Goal: Check status: Check status

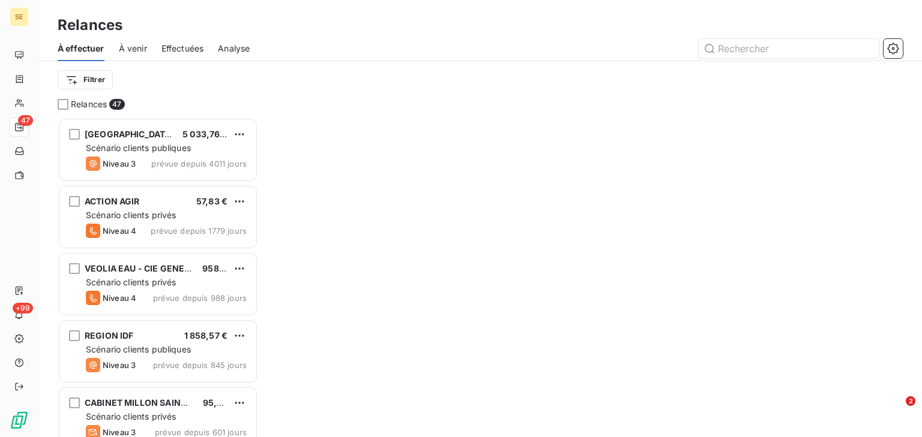
scroll to position [312, 193]
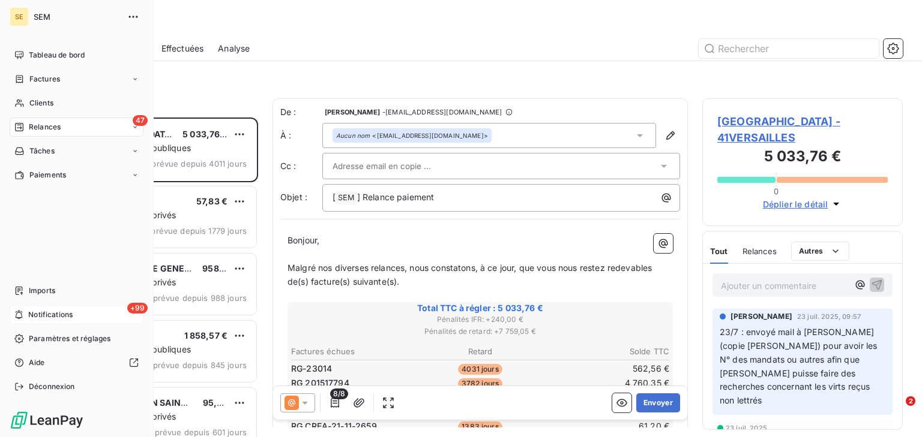
click at [45, 310] on span "Notifications" at bounding box center [50, 315] width 44 height 11
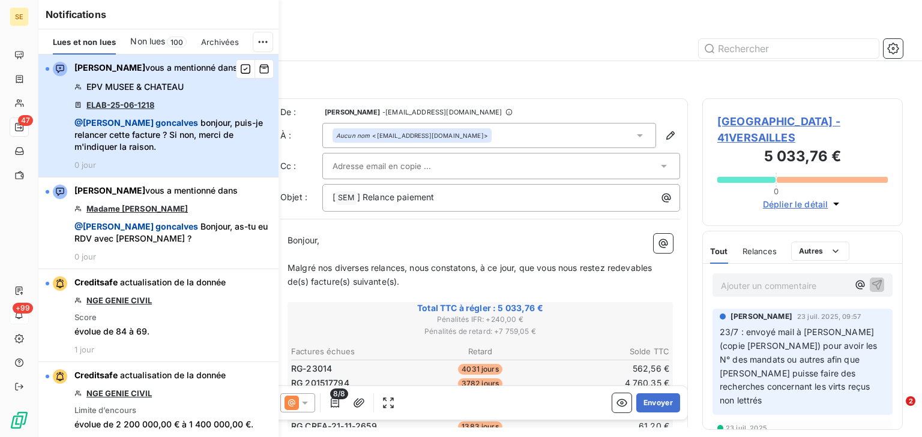
click at [191, 91] on div "[PERSON_NAME] vous a mentionné dans EPV MUSEE & CHATEAU ELAB-25-06-1218 @ [PERS…" at bounding box center [172, 116] width 197 height 108
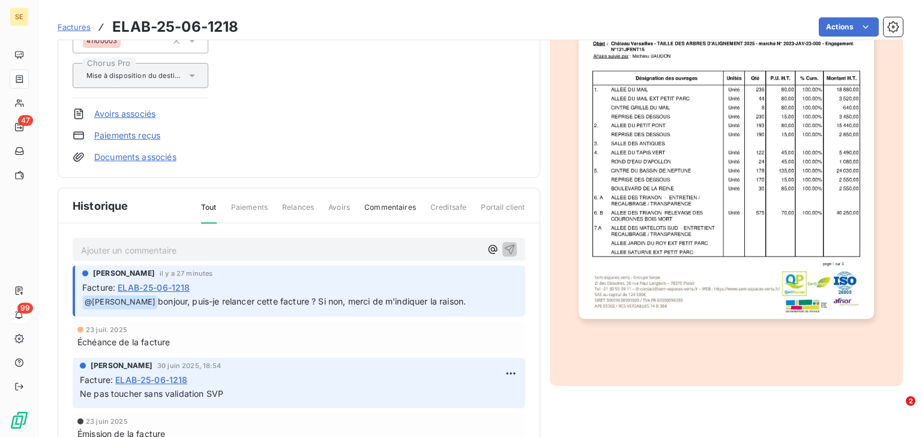
scroll to position [212, 0]
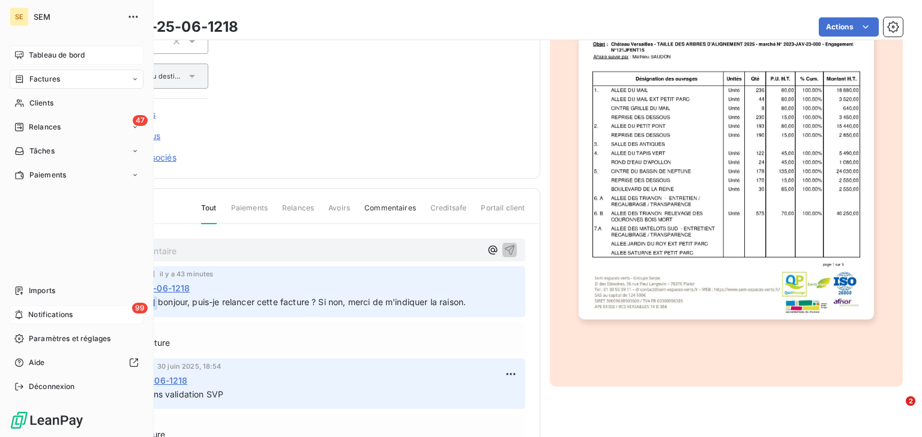
click at [91, 47] on div "Tableau de bord" at bounding box center [77, 55] width 134 height 19
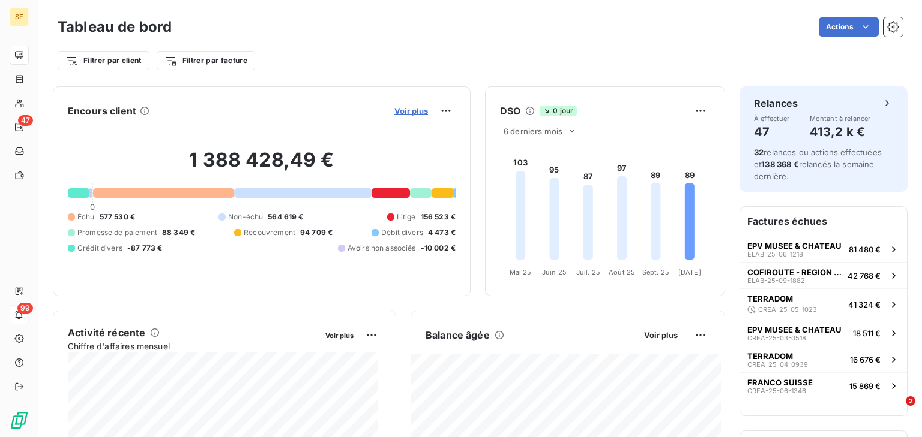
click at [401, 111] on span "Voir plus" at bounding box center [411, 111] width 34 height 10
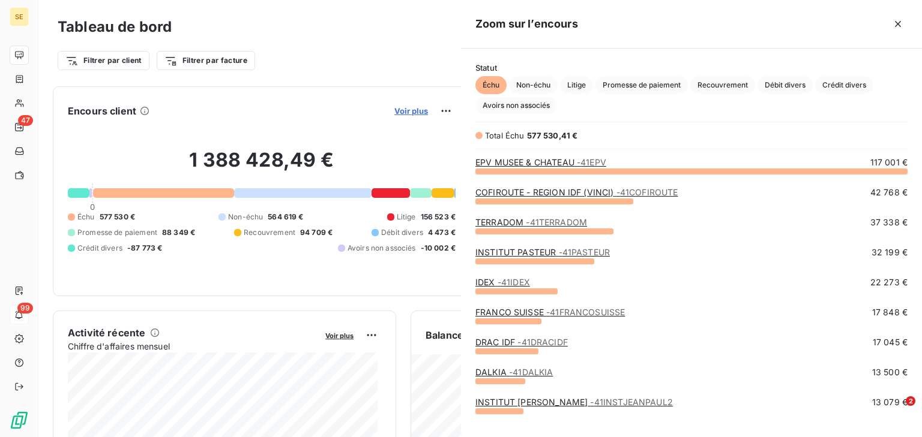
scroll to position [259, 454]
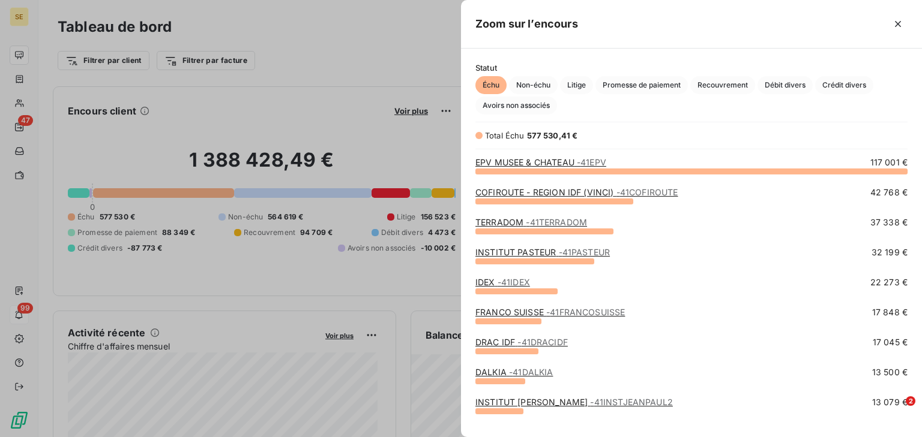
click at [554, 195] on link "COFIROUTE - REGION IDF (VINCI) - 41COFIROUTE" at bounding box center [576, 192] width 202 height 10
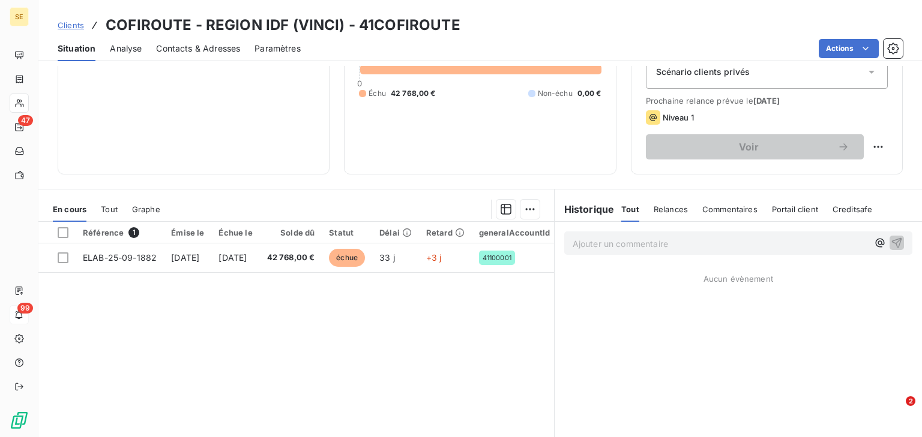
scroll to position [139, 0]
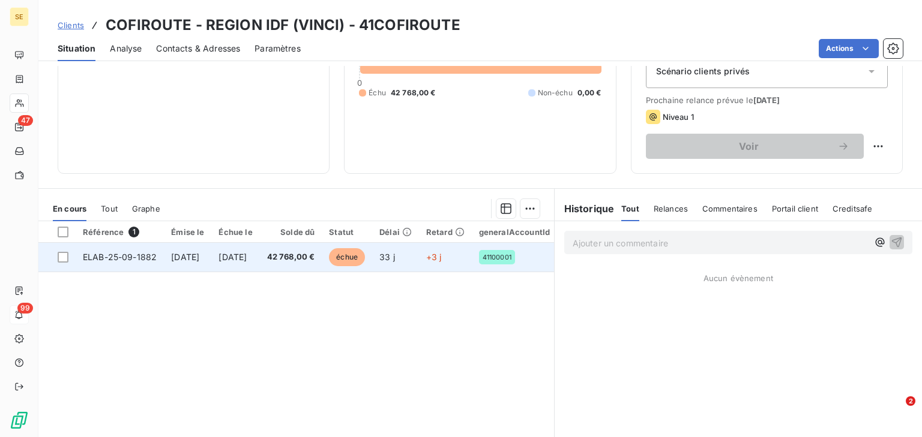
click at [247, 260] on span "[DATE]" at bounding box center [232, 257] width 28 height 10
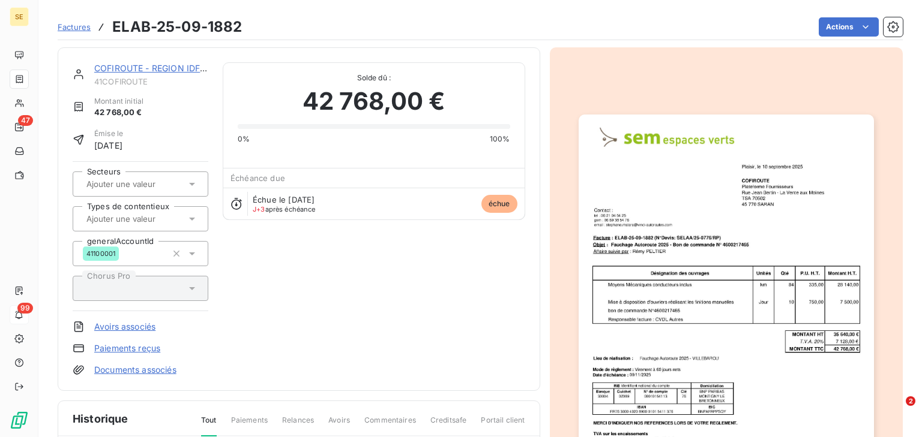
scroll to position [72, 0]
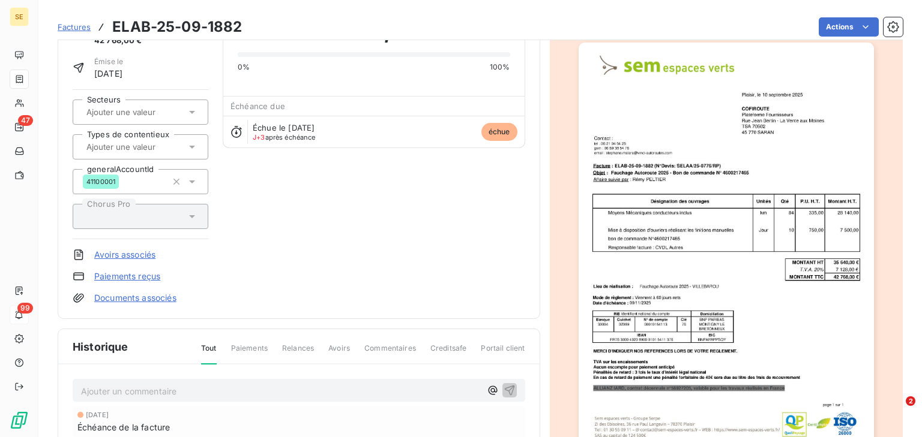
click at [642, 250] on img "button" at bounding box center [725, 251] width 295 height 417
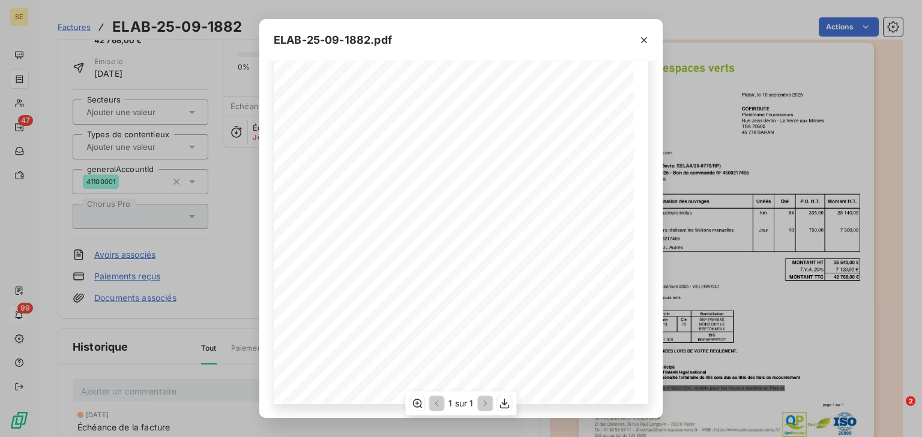
scroll to position [0, 0]
click at [642, 36] on icon "button" at bounding box center [644, 40] width 12 height 12
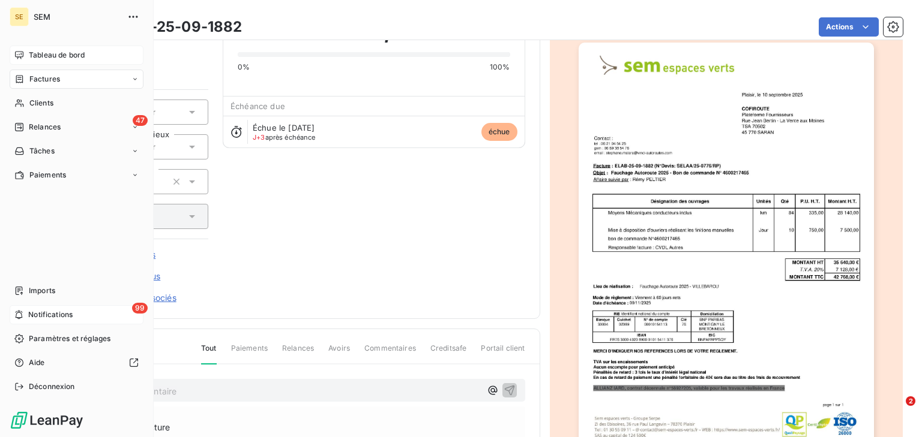
click at [40, 54] on span "Tableau de bord" at bounding box center [57, 55] width 56 height 11
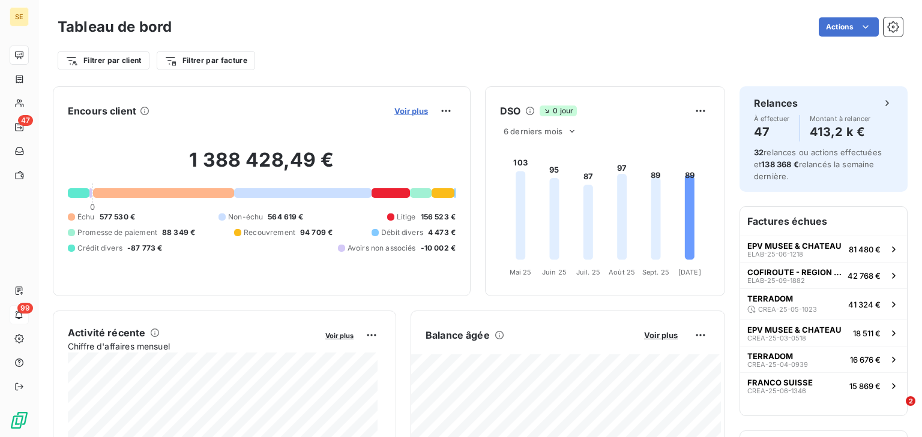
click at [410, 113] on span "Voir plus" at bounding box center [411, 111] width 34 height 10
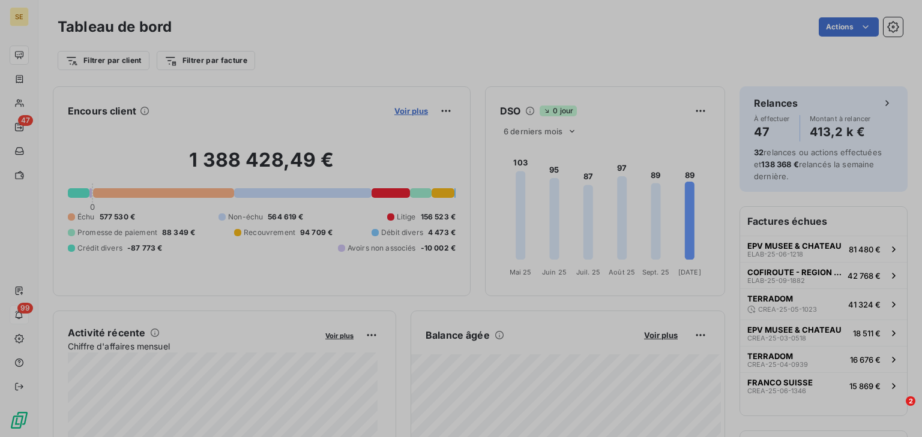
scroll to position [430, 454]
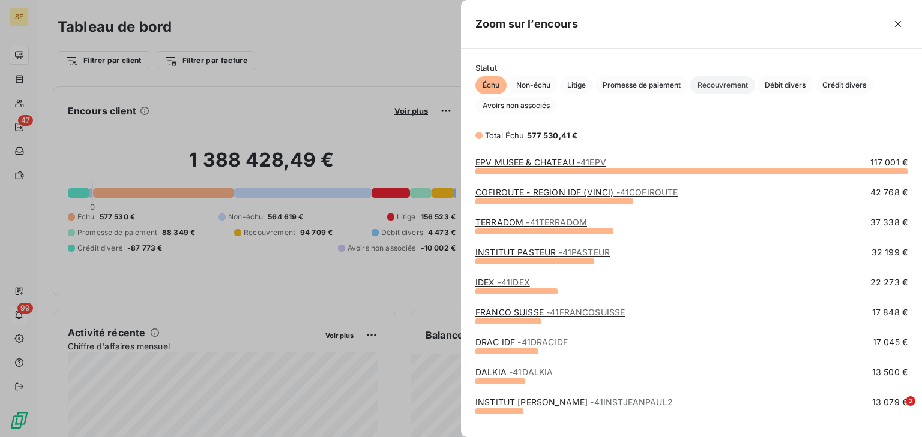
click at [749, 80] on span "Recouvrement" at bounding box center [722, 85] width 65 height 18
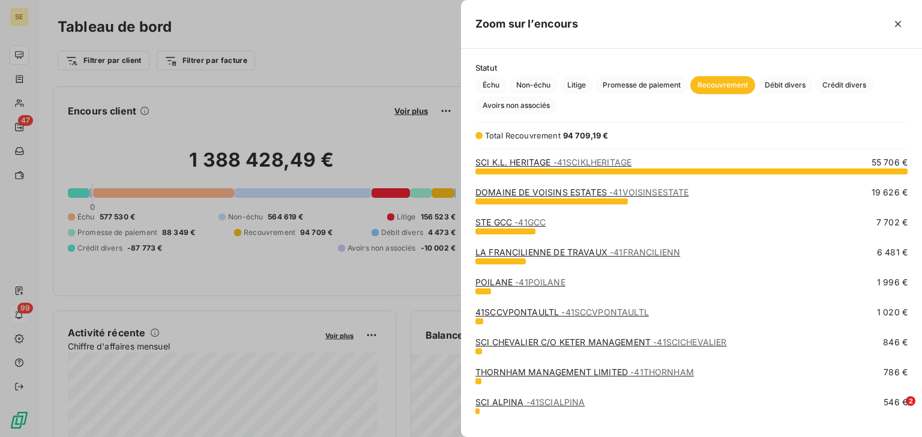
scroll to position [18, 0]
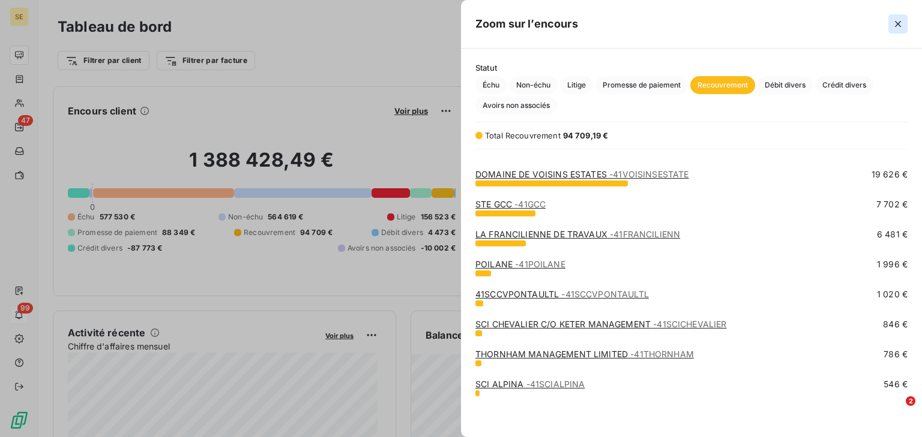
click at [895, 22] on icon "button" at bounding box center [898, 24] width 6 height 6
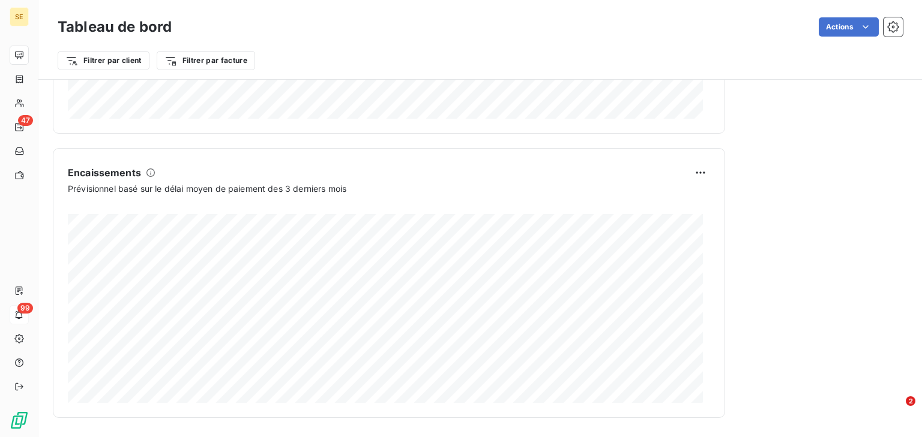
scroll to position [0, 0]
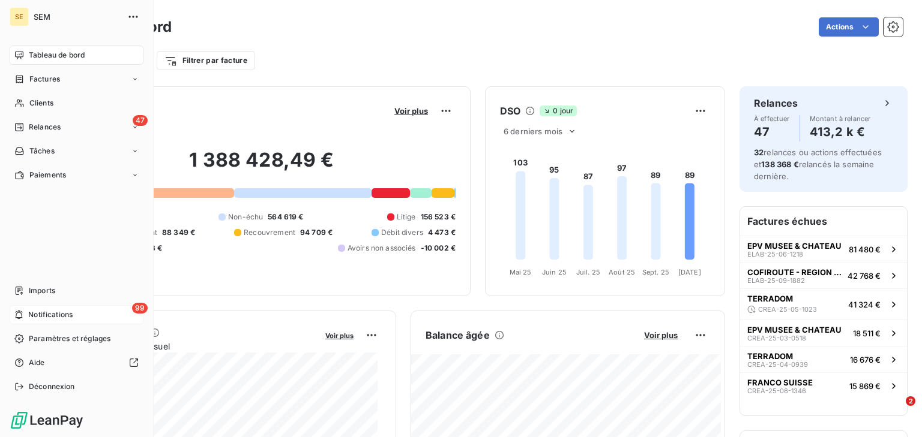
click at [40, 305] on nav "Imports 99 Notifications Paramètres et réglages Aide Déconnexion" at bounding box center [77, 338] width 134 height 115
click at [38, 310] on span "Notifications" at bounding box center [50, 315] width 44 height 11
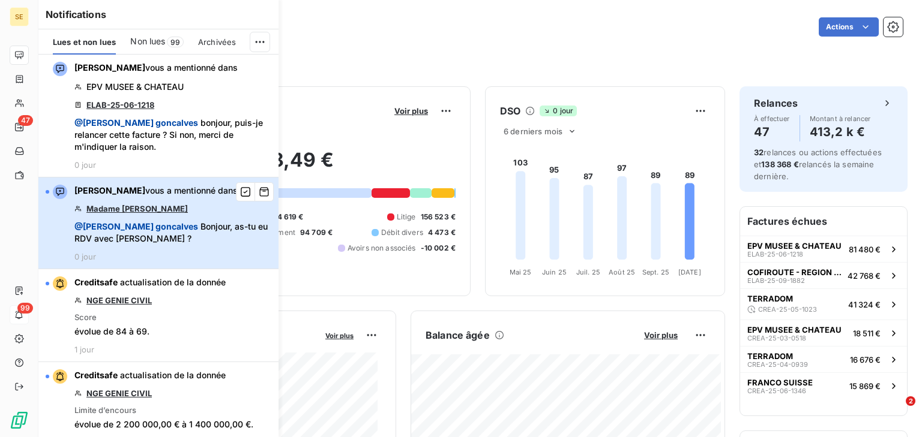
click at [217, 263] on button "[PERSON_NAME] vous a mentionné dans Madame [PERSON_NAME] @ [PERSON_NAME], as-tu…" at bounding box center [158, 224] width 240 height 92
